Goal: Information Seeking & Learning: Learn about a topic

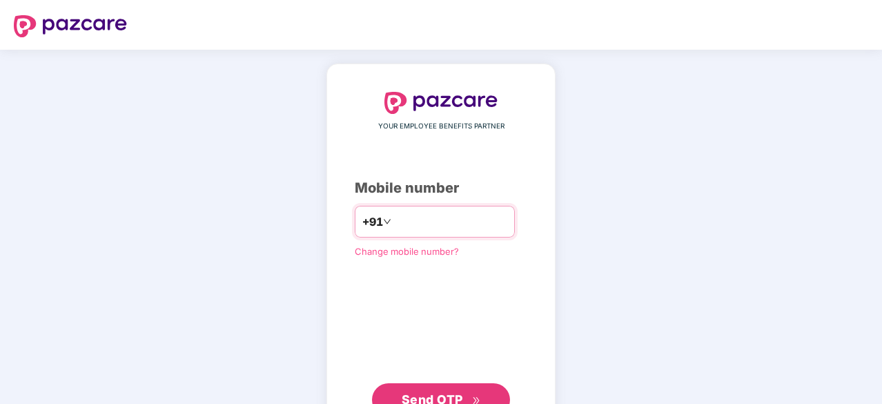
click at [402, 218] on input "number" at bounding box center [450, 222] width 113 height 22
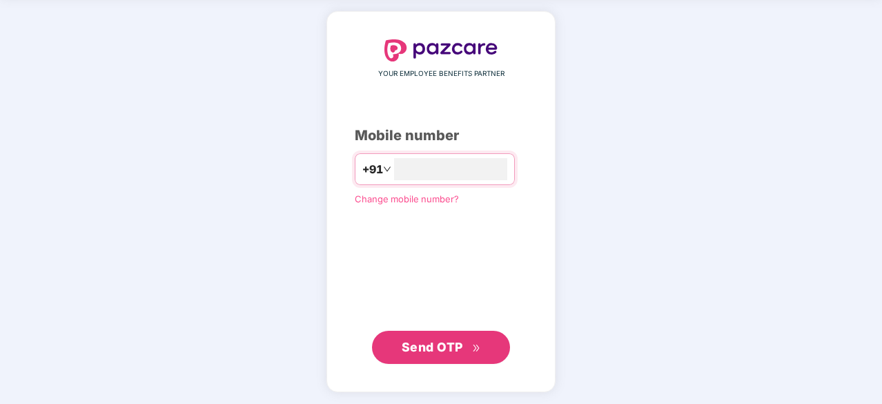
type input "**********"
click at [435, 349] on span "Send OTP" at bounding box center [432, 347] width 61 height 14
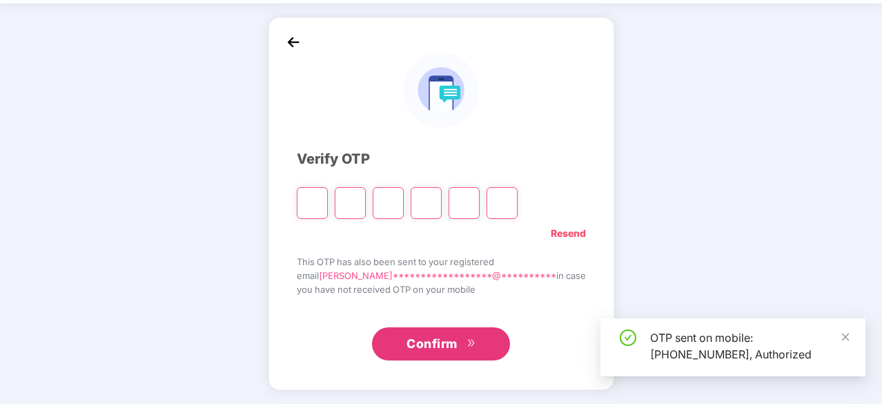
scroll to position [46, 0]
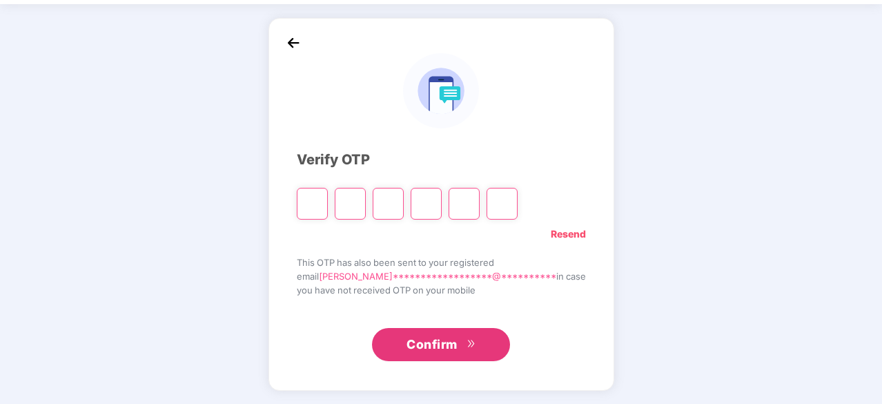
type input "*"
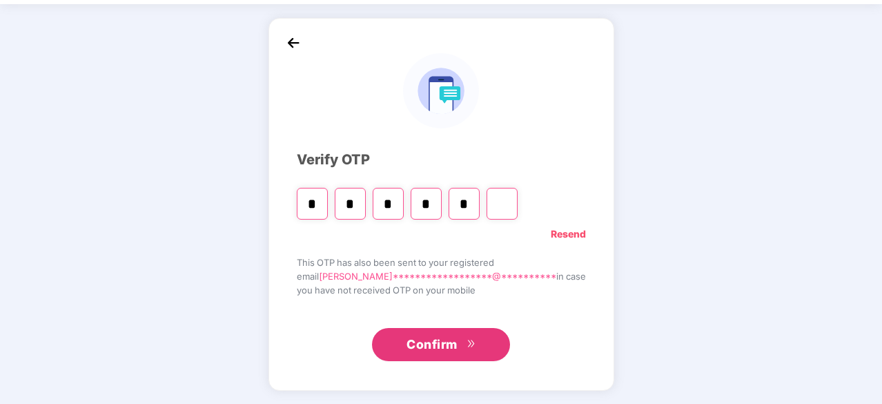
type input "*"
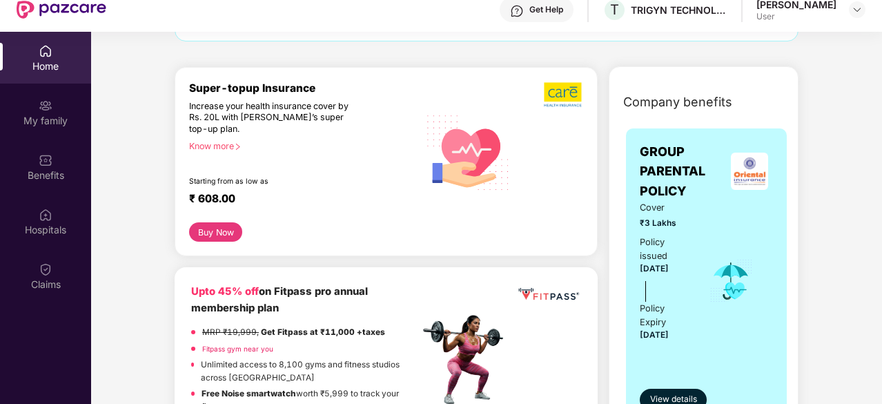
scroll to position [0, 0]
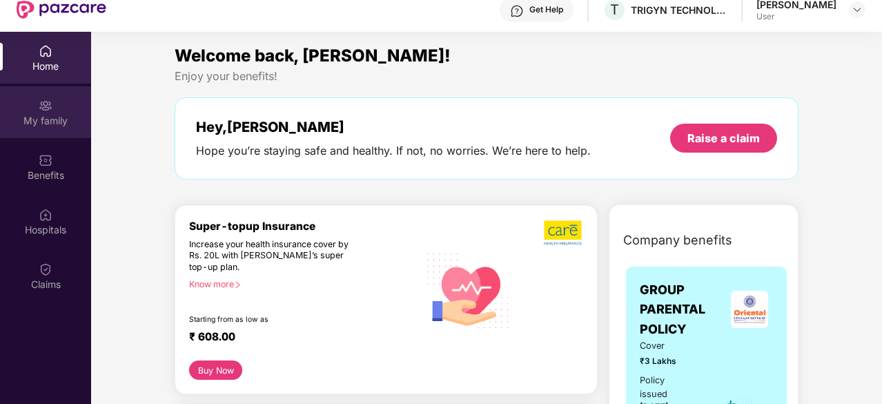
click at [46, 112] on div "My family" at bounding box center [45, 112] width 91 height 52
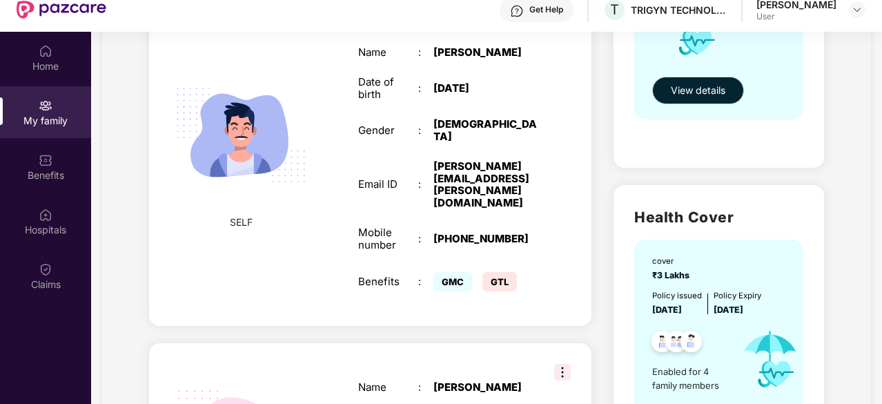
scroll to position [414, 0]
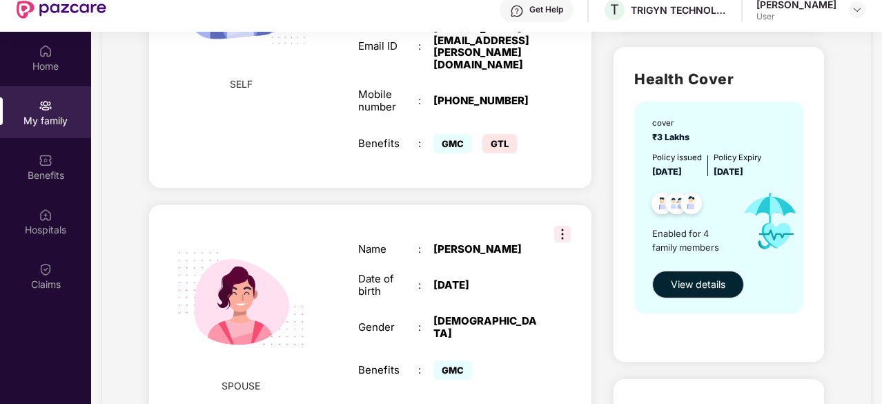
click at [400, 226] on div "Name : [PERSON_NAME] Date of birth : [DEMOGRAPHIC_DATA] Gender : [DEMOGRAPHIC_D…" at bounding box center [448, 313] width 207 height 174
click at [563, 226] on img at bounding box center [562, 234] width 17 height 17
click at [476, 243] on div "[PERSON_NAME]" at bounding box center [486, 249] width 105 height 12
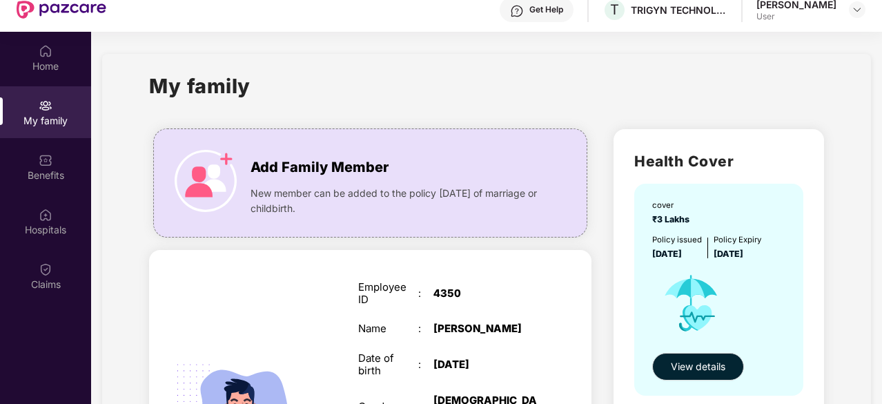
scroll to position [0, 0]
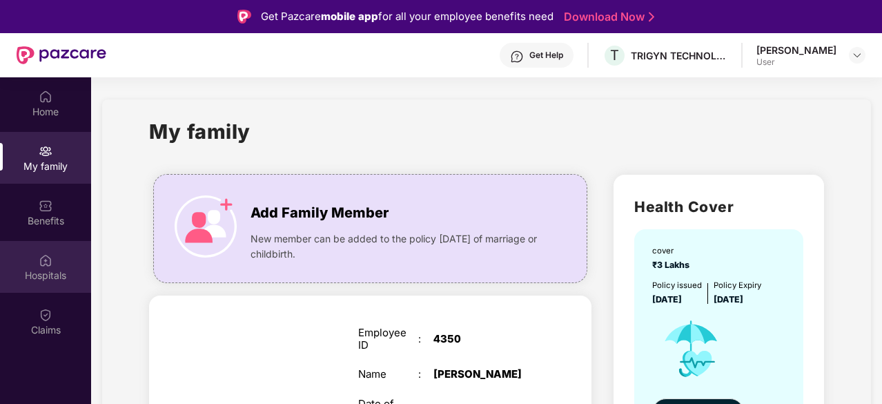
click at [30, 280] on div "Hospitals" at bounding box center [45, 276] width 91 height 14
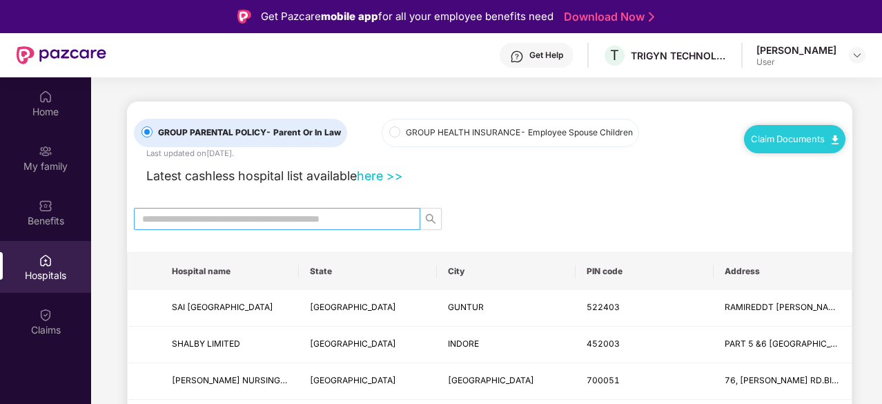
click at [320, 219] on input "text" at bounding box center [271, 218] width 259 height 15
click at [323, 222] on input "text" at bounding box center [271, 218] width 259 height 15
click at [387, 177] on link "here >>" at bounding box center [380, 175] width 46 height 14
click at [391, 133] on label "GROUP HEALTH INSURANCE - Employee Spouse Children" at bounding box center [511, 133] width 258 height 28
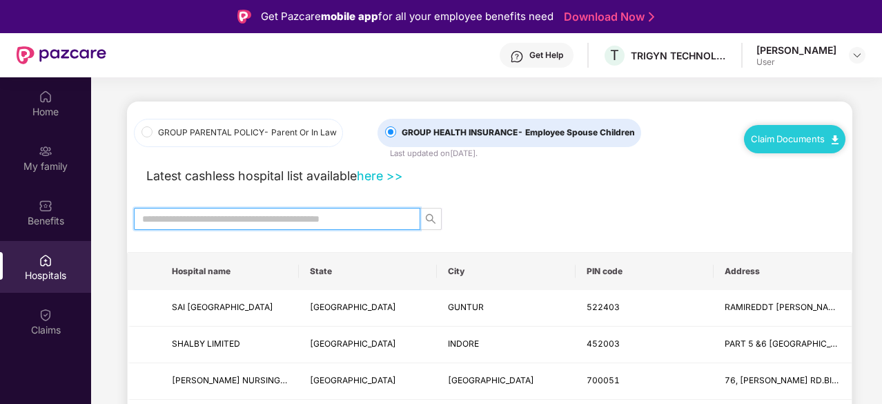
click at [378, 220] on input "text" at bounding box center [271, 218] width 259 height 15
type input "******"
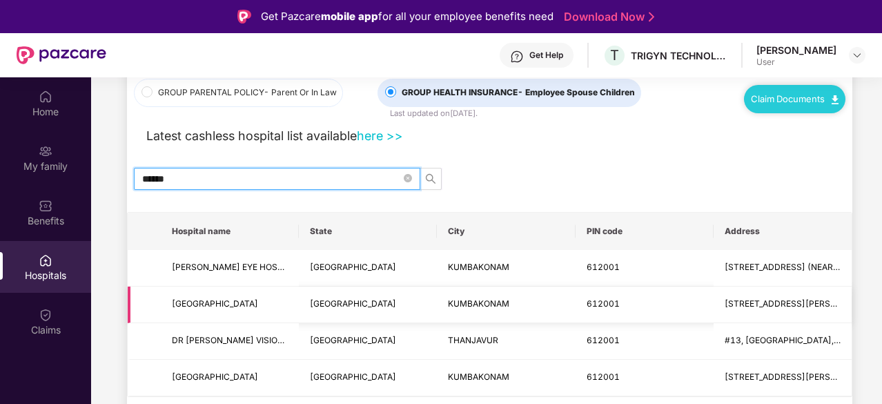
scroll to position [69, 0]
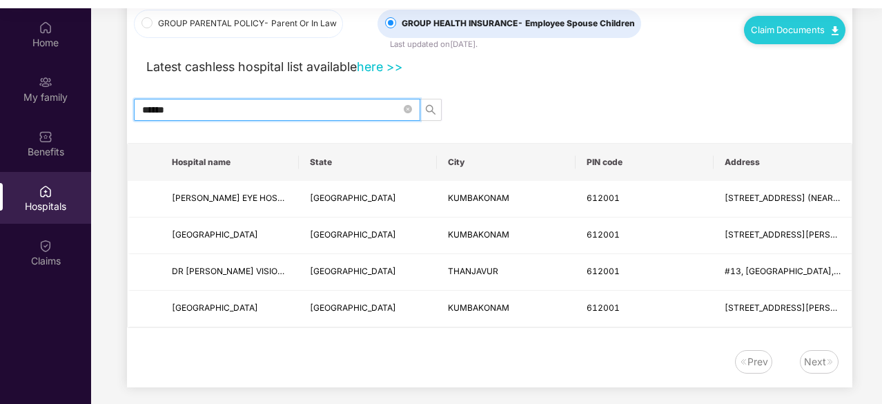
click at [820, 369] on div "Next" at bounding box center [819, 361] width 39 height 23
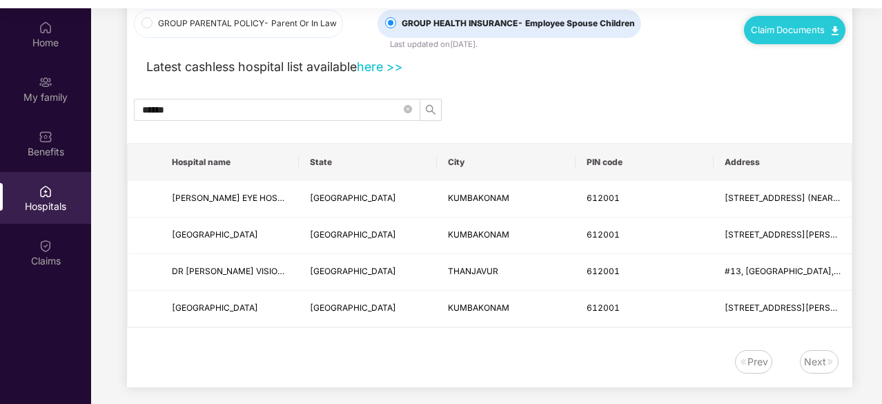
click at [753, 365] on div "Prev" at bounding box center [758, 361] width 21 height 15
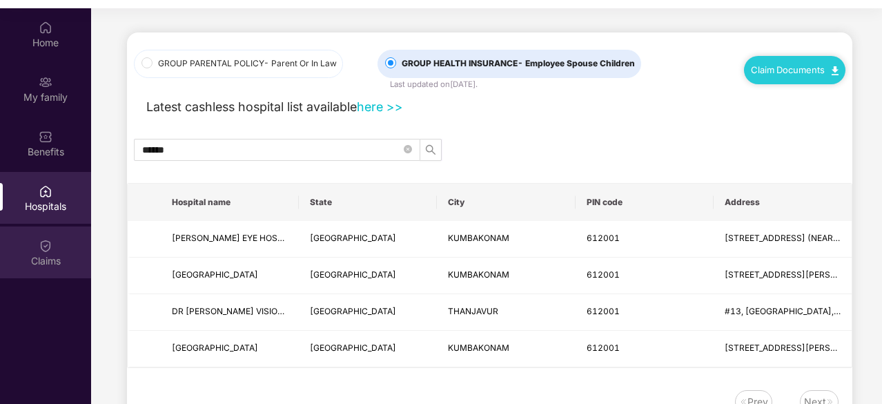
click at [46, 262] on div "Claims" at bounding box center [45, 261] width 91 height 14
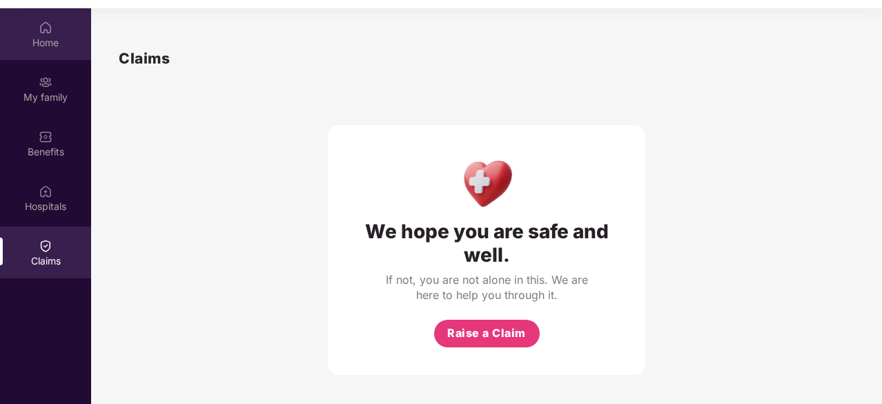
click at [39, 37] on div "Home" at bounding box center [45, 43] width 91 height 14
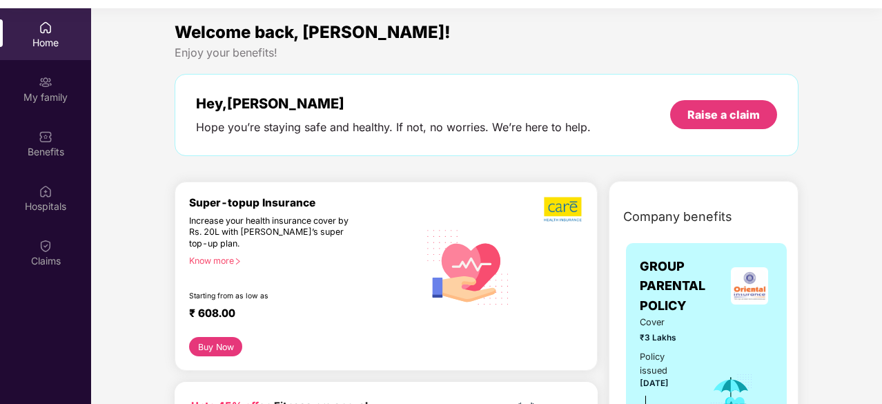
scroll to position [138, 0]
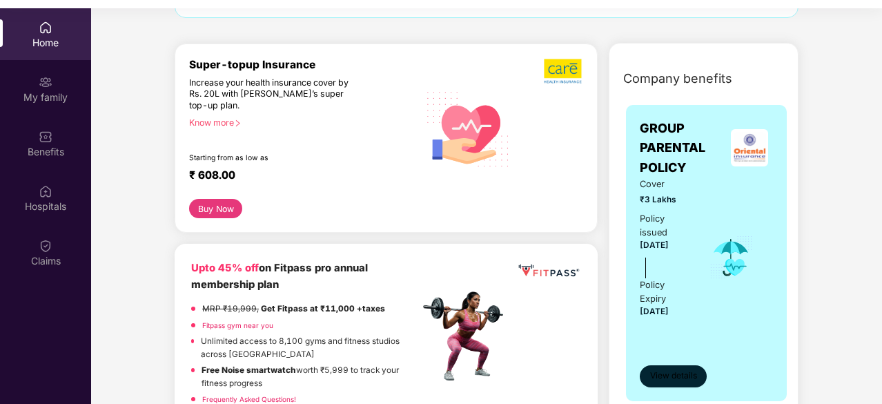
click at [666, 371] on span "View details" at bounding box center [673, 375] width 47 height 13
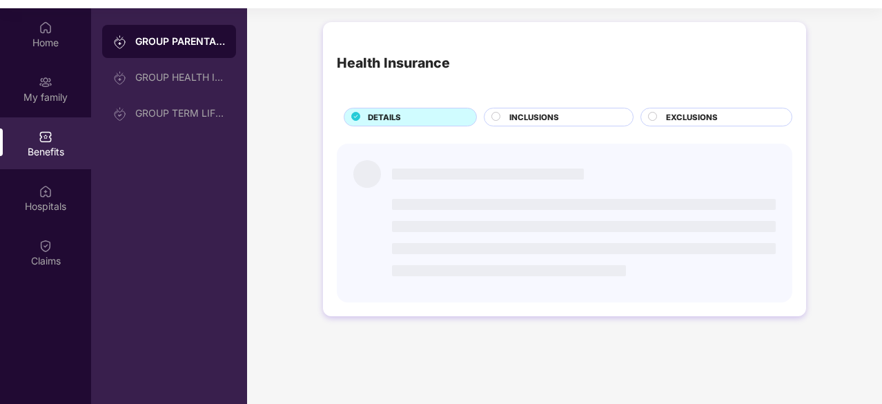
scroll to position [0, 0]
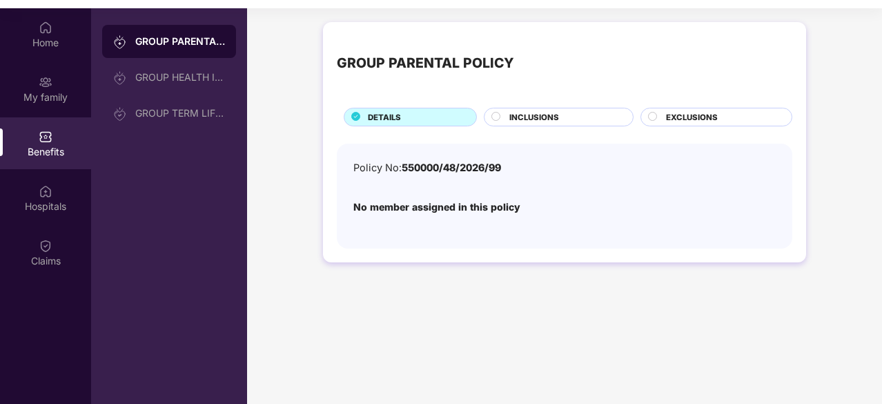
click at [545, 119] on span "INCLUSIONS" at bounding box center [535, 117] width 50 height 12
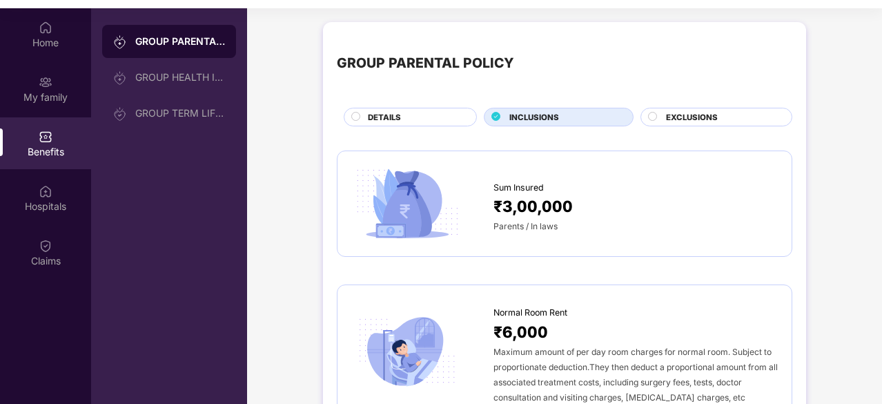
click at [700, 119] on span "EXCLUSIONS" at bounding box center [692, 117] width 52 height 12
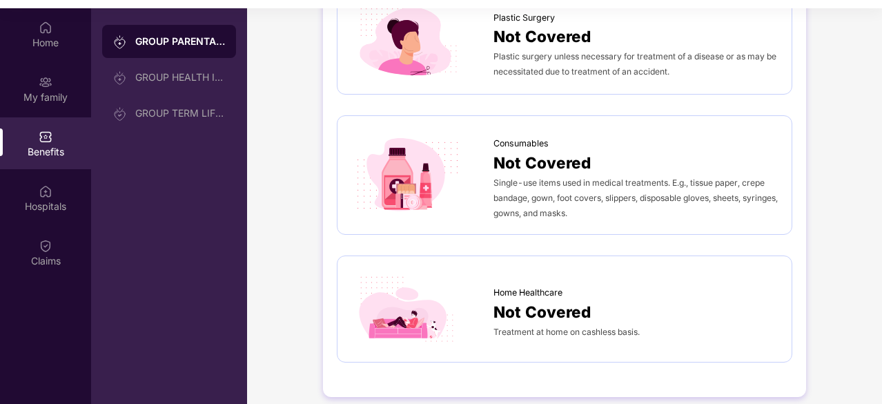
scroll to position [77, 0]
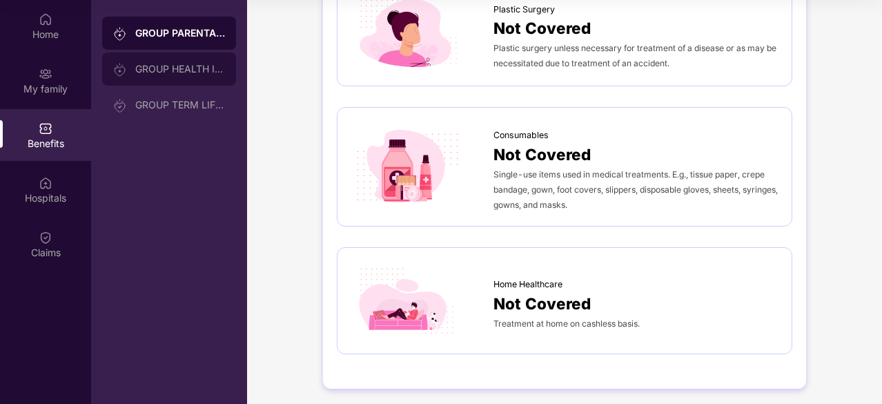
click at [162, 78] on div "GROUP HEALTH INSURANCE" at bounding box center [169, 68] width 134 height 33
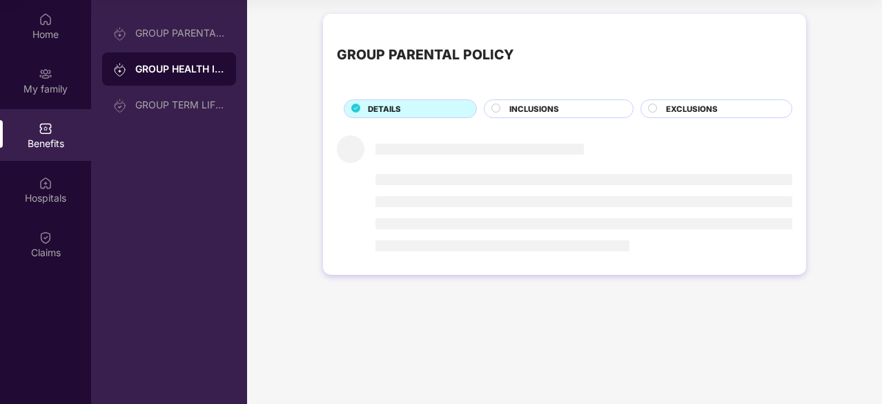
scroll to position [0, 0]
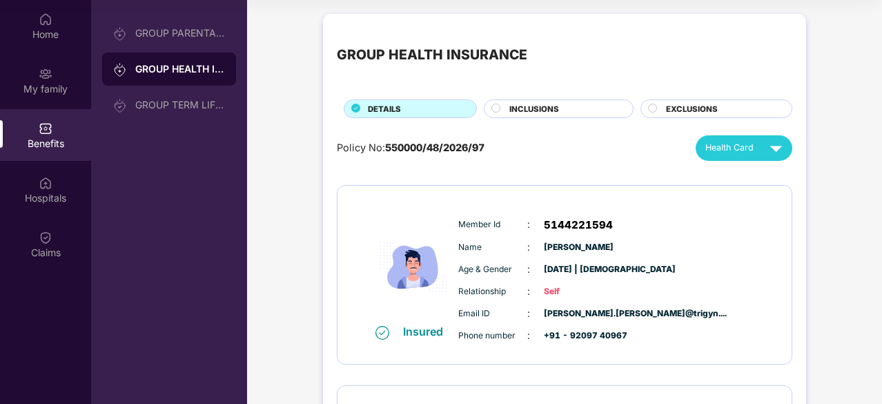
click at [657, 115] on div at bounding box center [653, 110] width 11 height 13
